Goal: Transaction & Acquisition: Purchase product/service

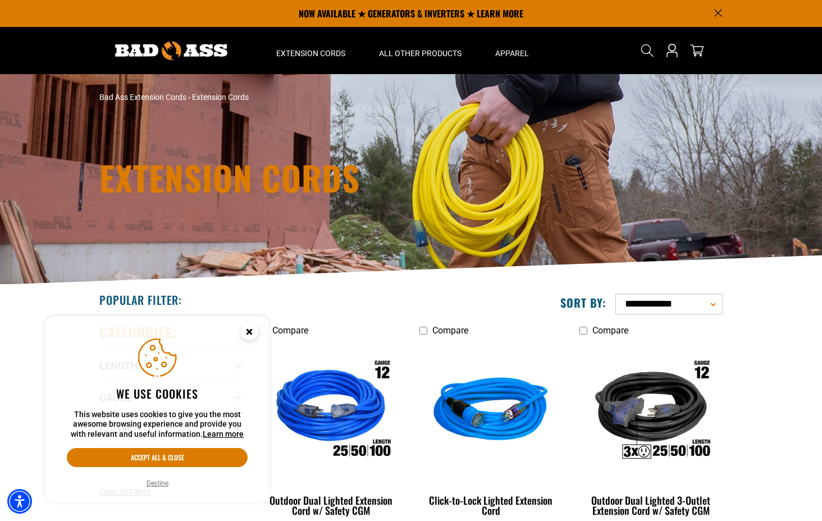
click at [250, 330] on icon "Close this option" at bounding box center [249, 332] width 4 height 4
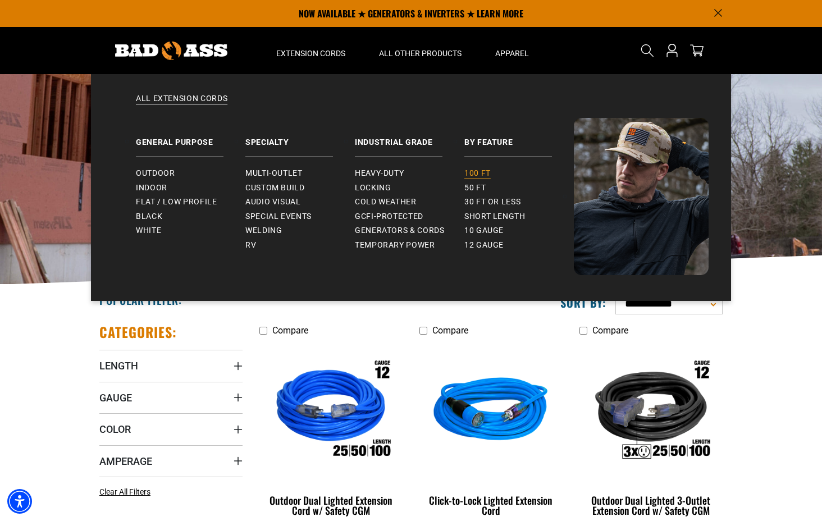
click at [478, 172] on span "100 ft" at bounding box center [477, 173] width 26 height 10
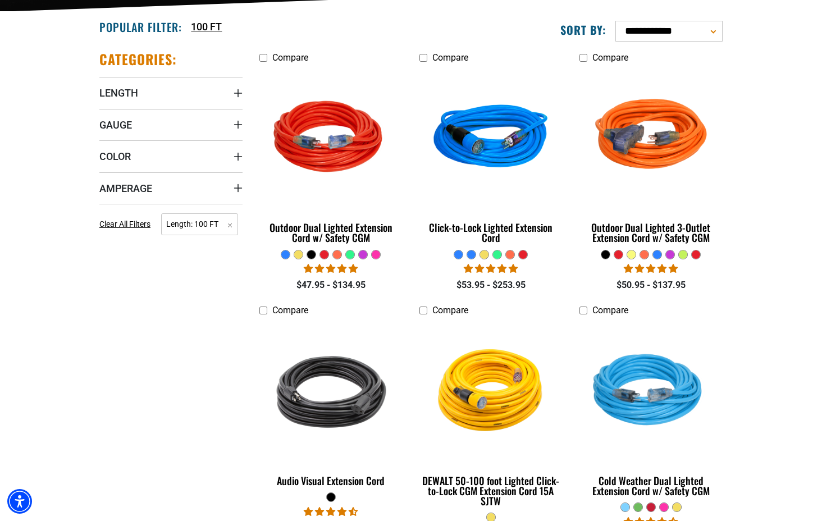
scroll to position [309, 0]
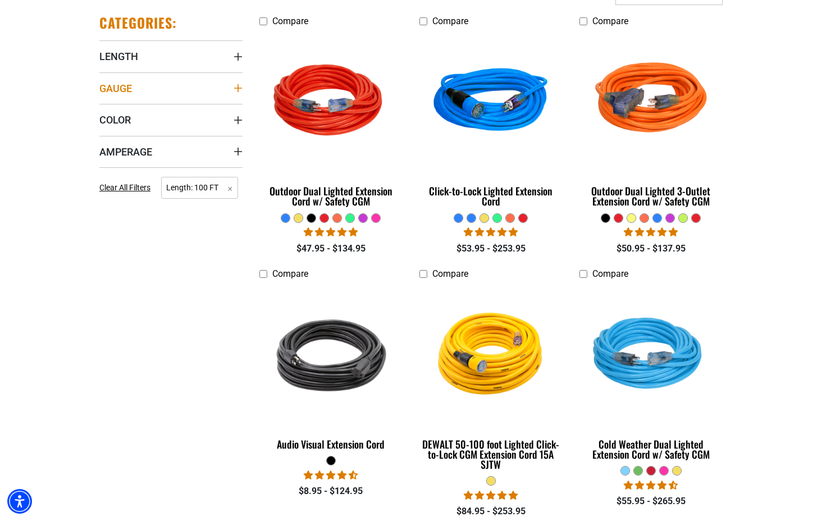
click at [234, 84] on icon "Gauge" at bounding box center [238, 88] width 9 height 9
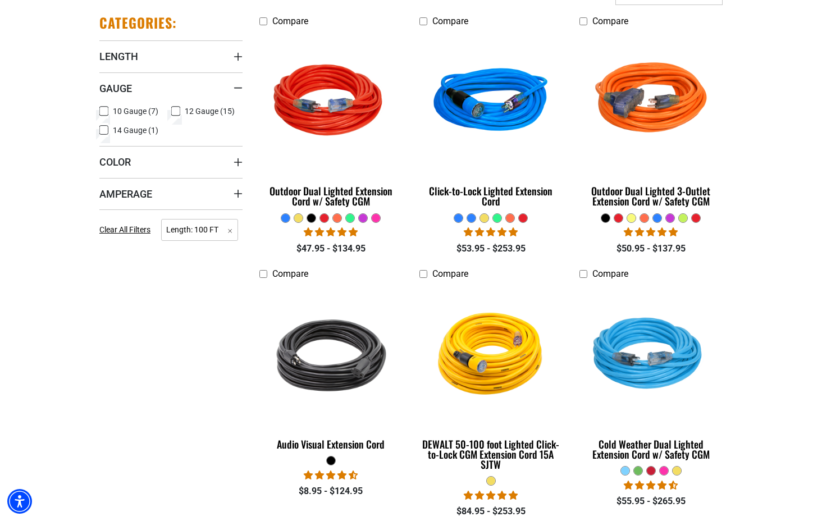
click at [174, 111] on icon at bounding box center [175, 111] width 9 height 15
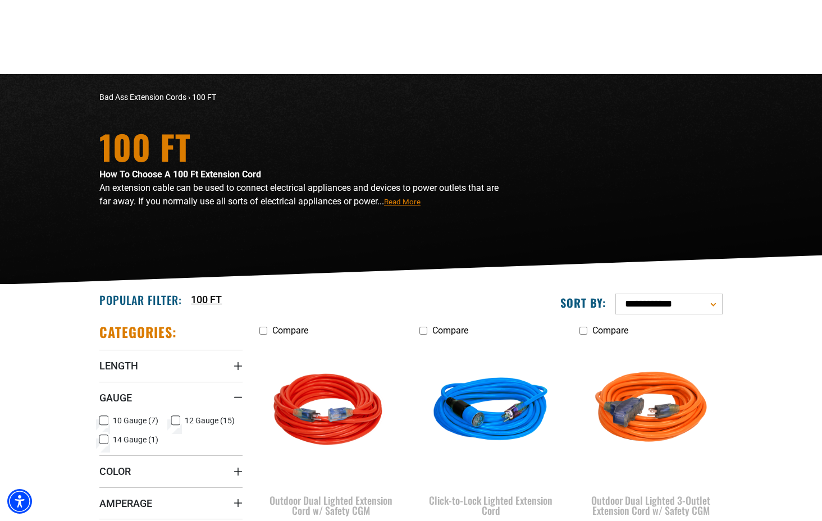
scroll to position [309, 0]
